Goal: Ask a question

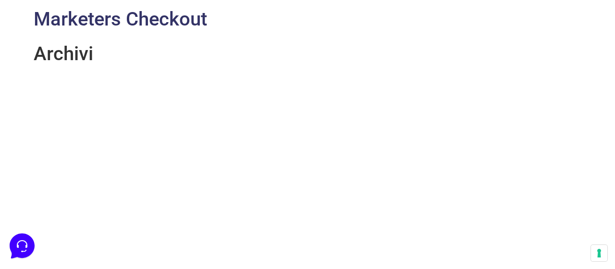
click at [91, 21] on link "Marketers Checkout" at bounding box center [120, 19] width 173 height 23
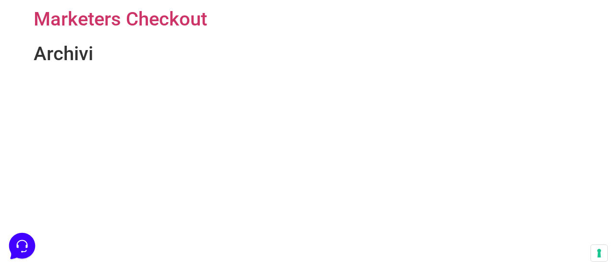
click at [19, 243] on icon at bounding box center [21, 244] width 25 height 25
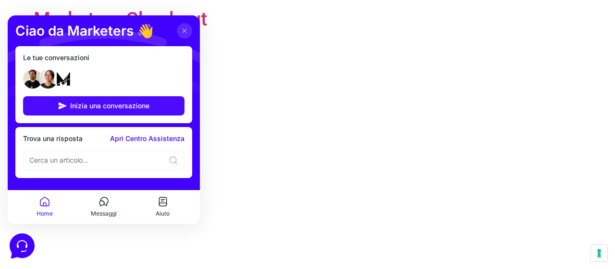
click at [96, 104] on span "Inizia una conversazione" at bounding box center [109, 106] width 79 height 8
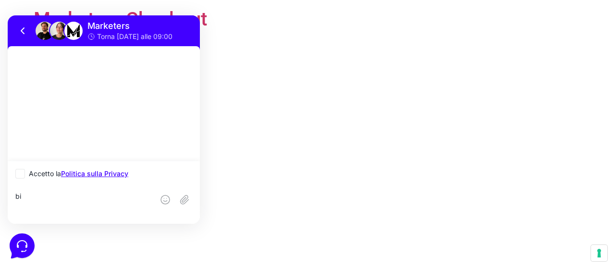
click at [101, 201] on textarea "bi" at bounding box center [84, 205] width 138 height 26
type textarea "b"
type textarea "non riesco ad accedere a copymastery da pc"
click at [23, 174] on icon at bounding box center [20, 174] width 6 height 6
click at [22, 174] on input "Accetto la Politica sulla Privacy" at bounding box center [18, 174] width 6 height 6
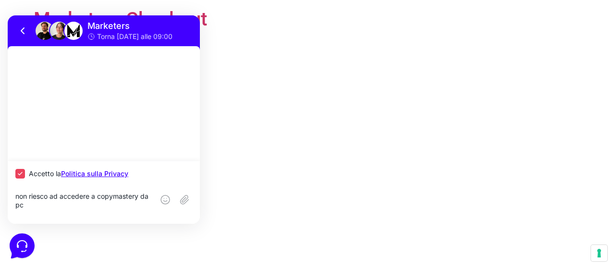
checkbox input "true"
click at [191, 197] on rect at bounding box center [184, 199] width 15 height 15
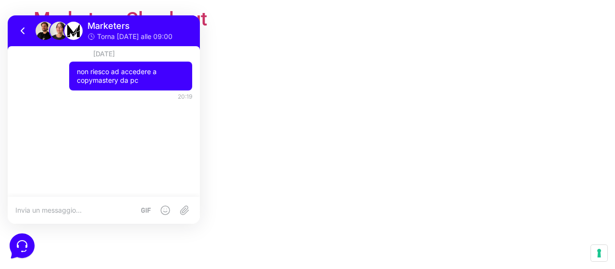
click at [282, 18] on header "Marketers Checkout" at bounding box center [308, 19] width 548 height 38
